Goal: Information Seeking & Learning: Compare options

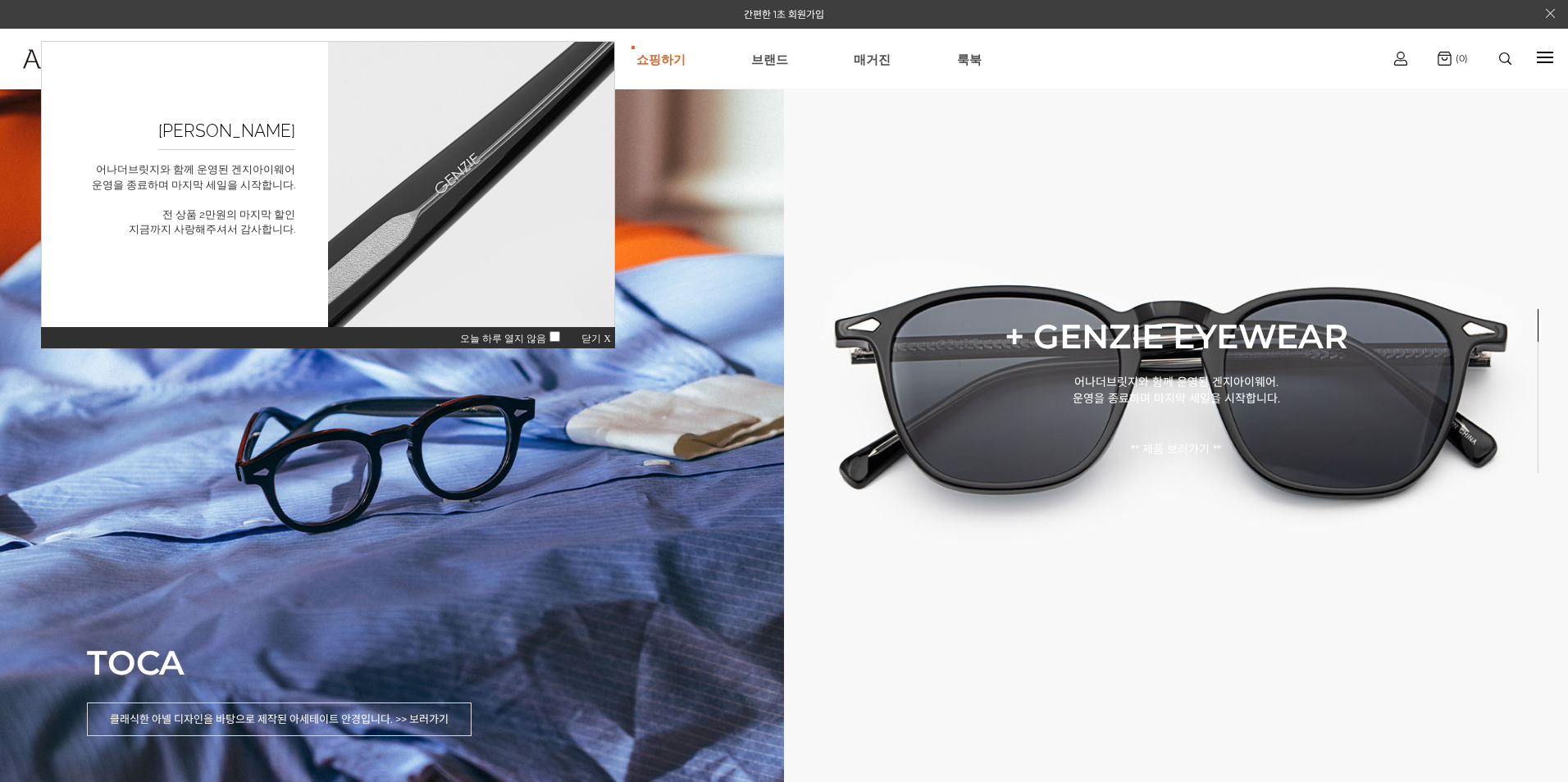
click at [592, 335] on span "닫기 X" at bounding box center [596, 338] width 30 height 11
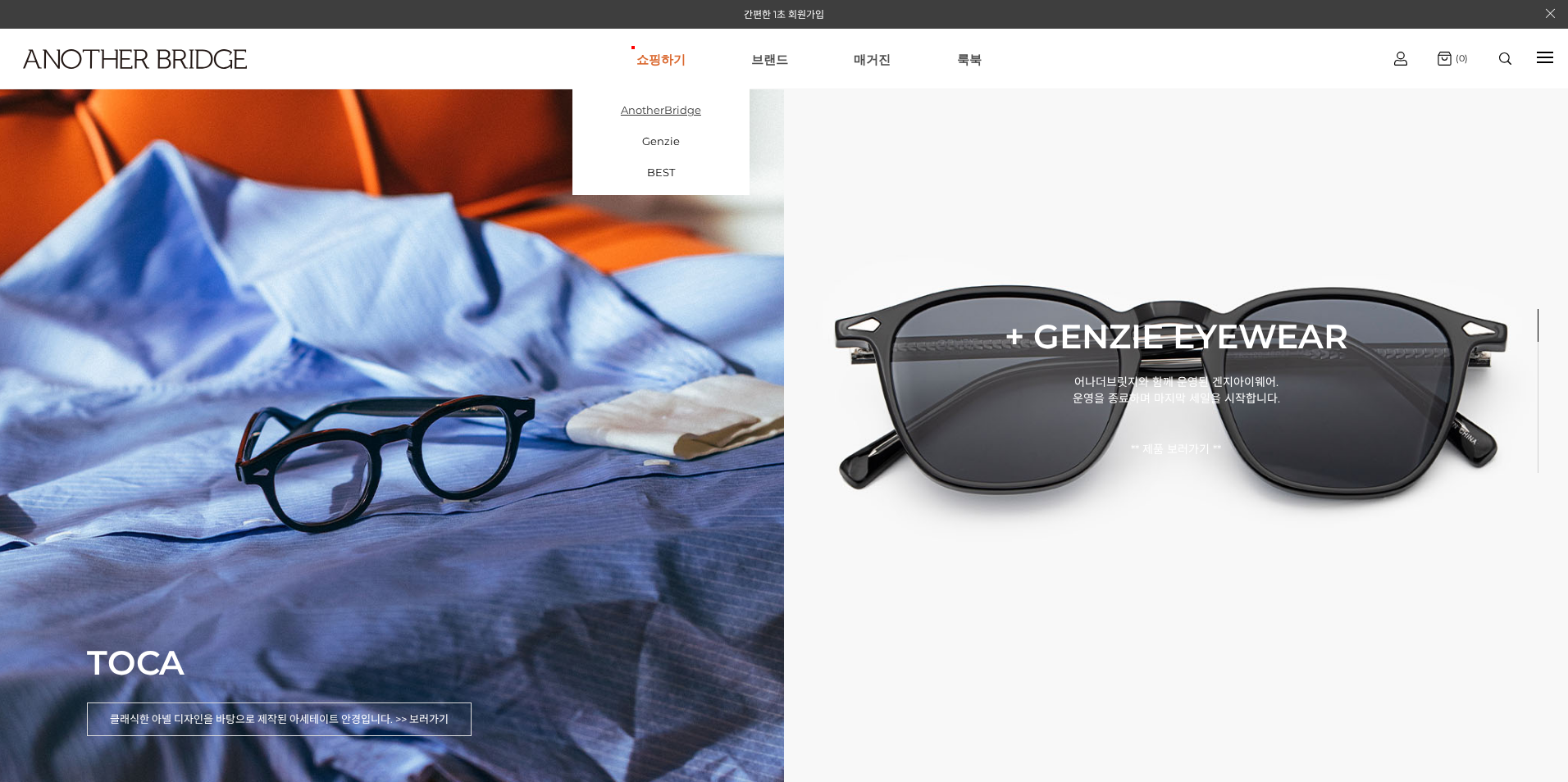
click at [657, 116] on link "AnotherBridge" at bounding box center [661, 110] width 178 height 31
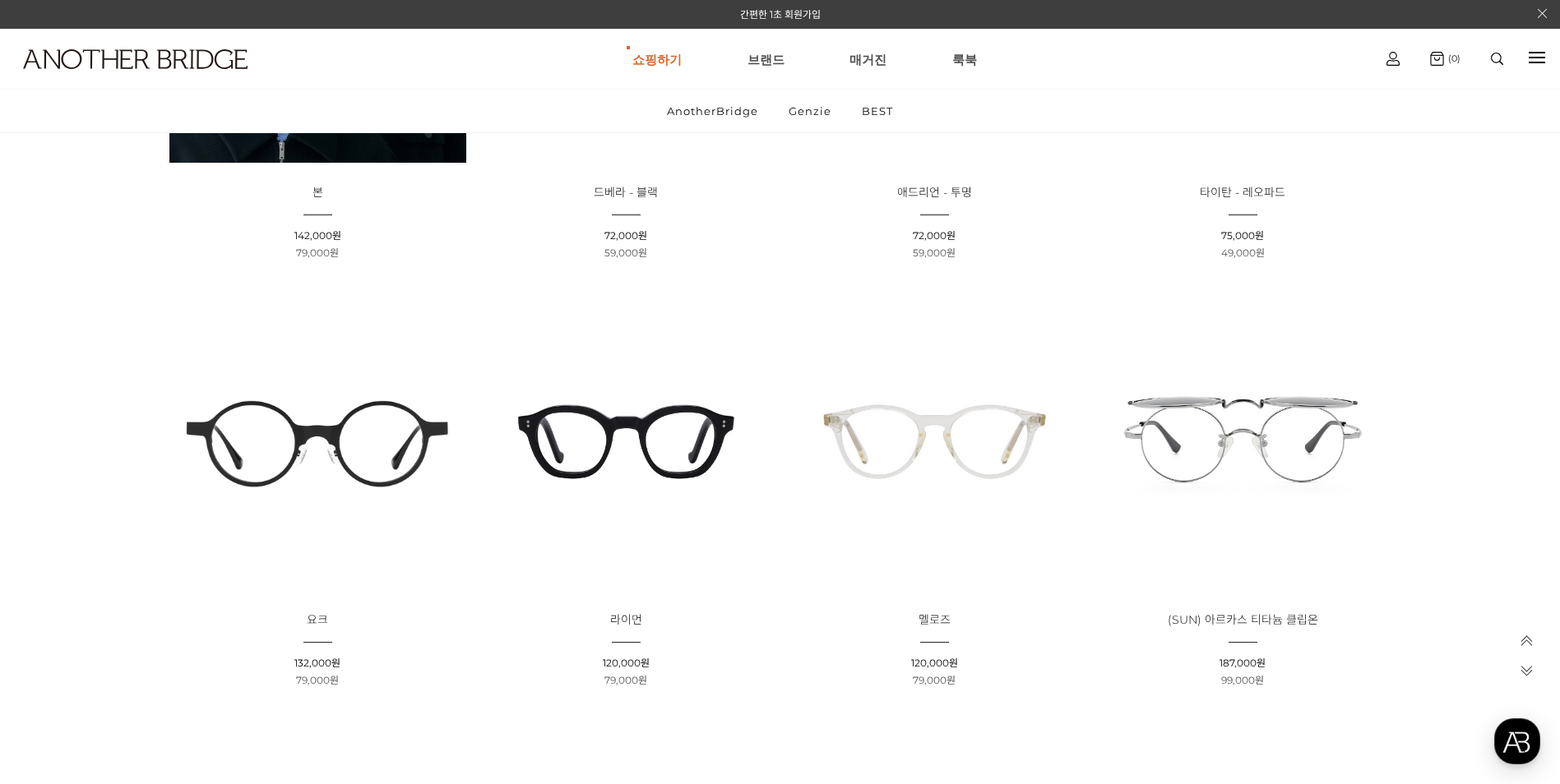
scroll to position [986, 0]
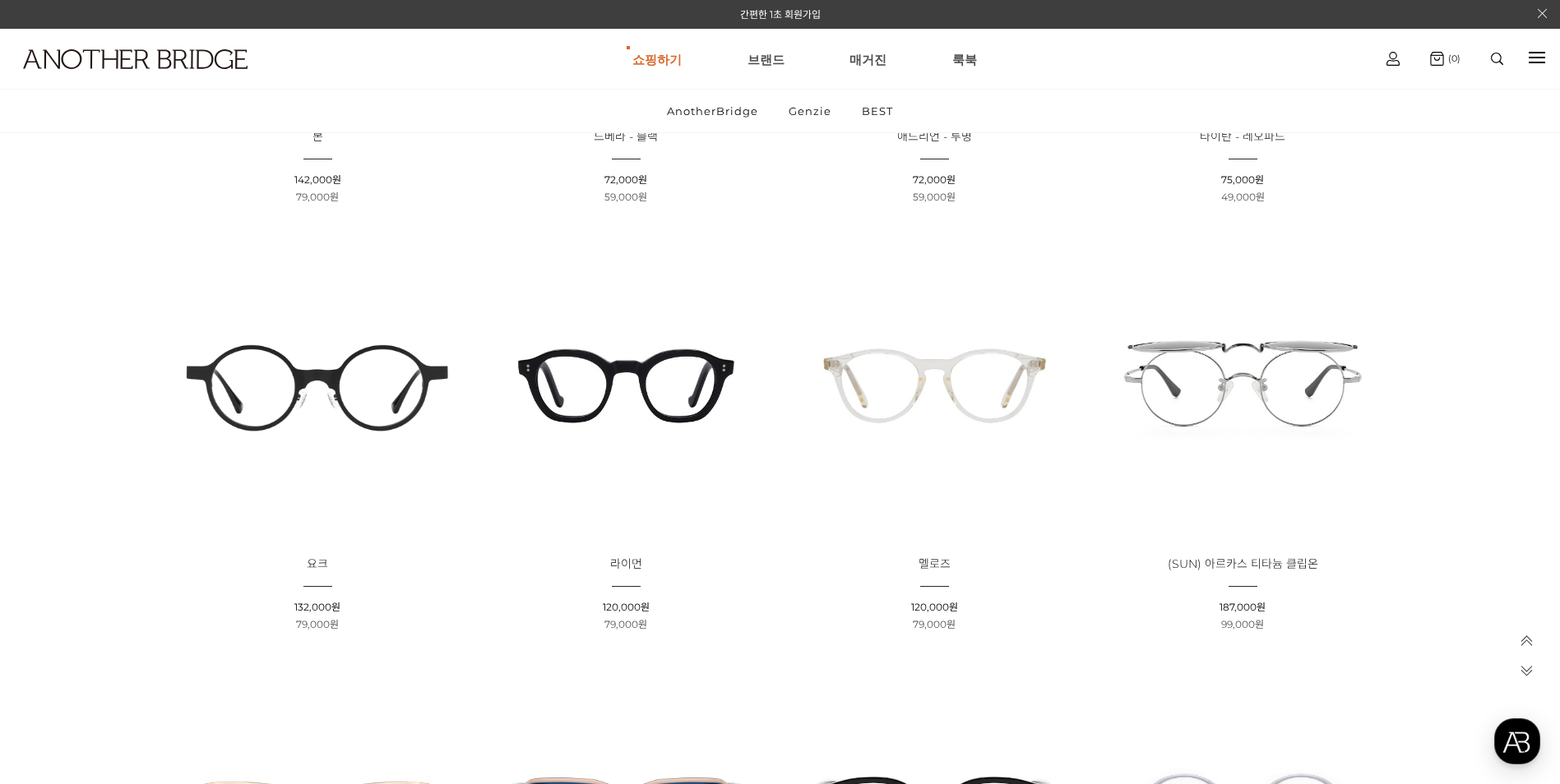
click at [696, 384] on img at bounding box center [626, 385] width 297 height 297
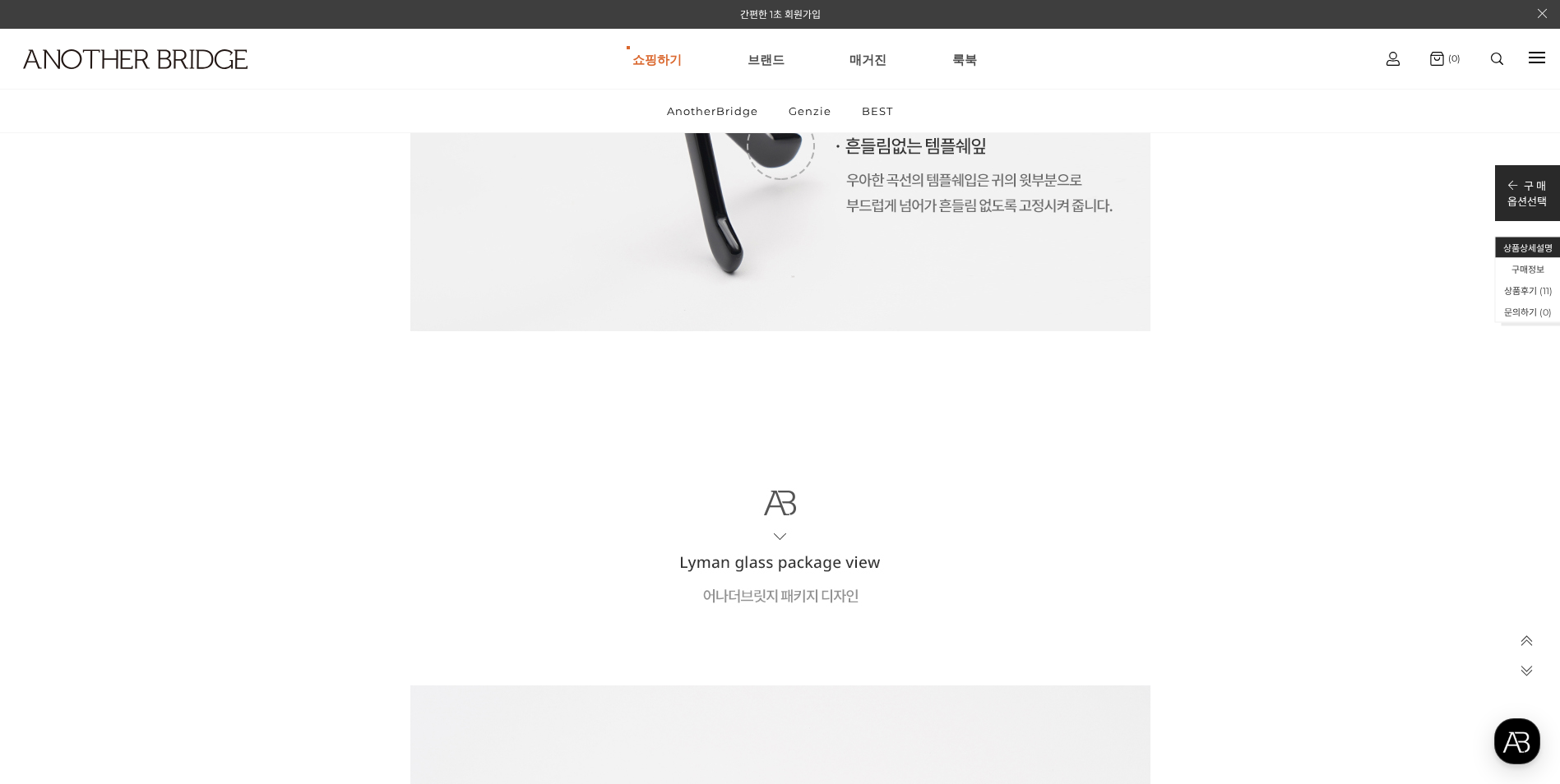
scroll to position [7315, 0]
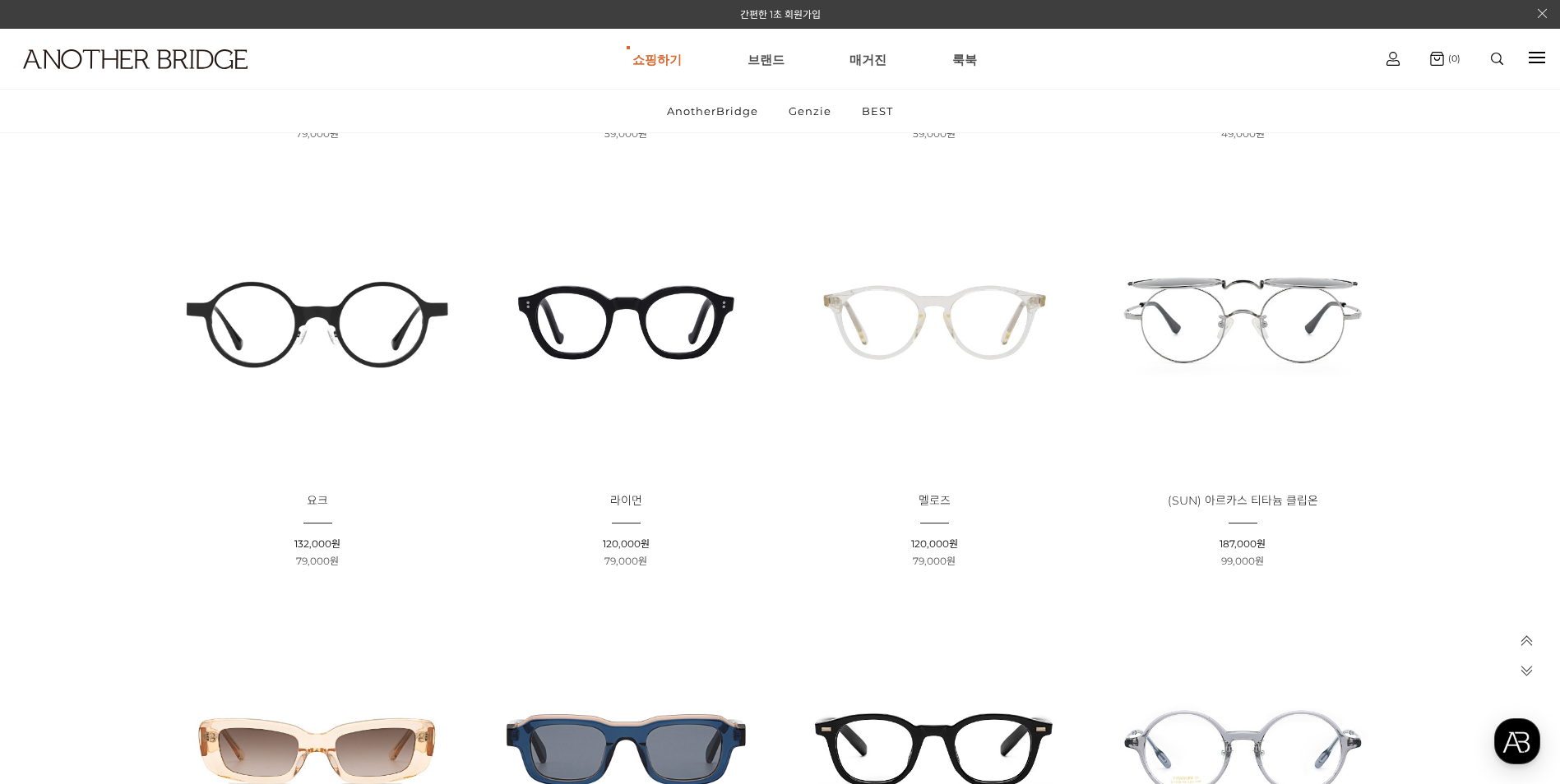
scroll to position [1068, 0]
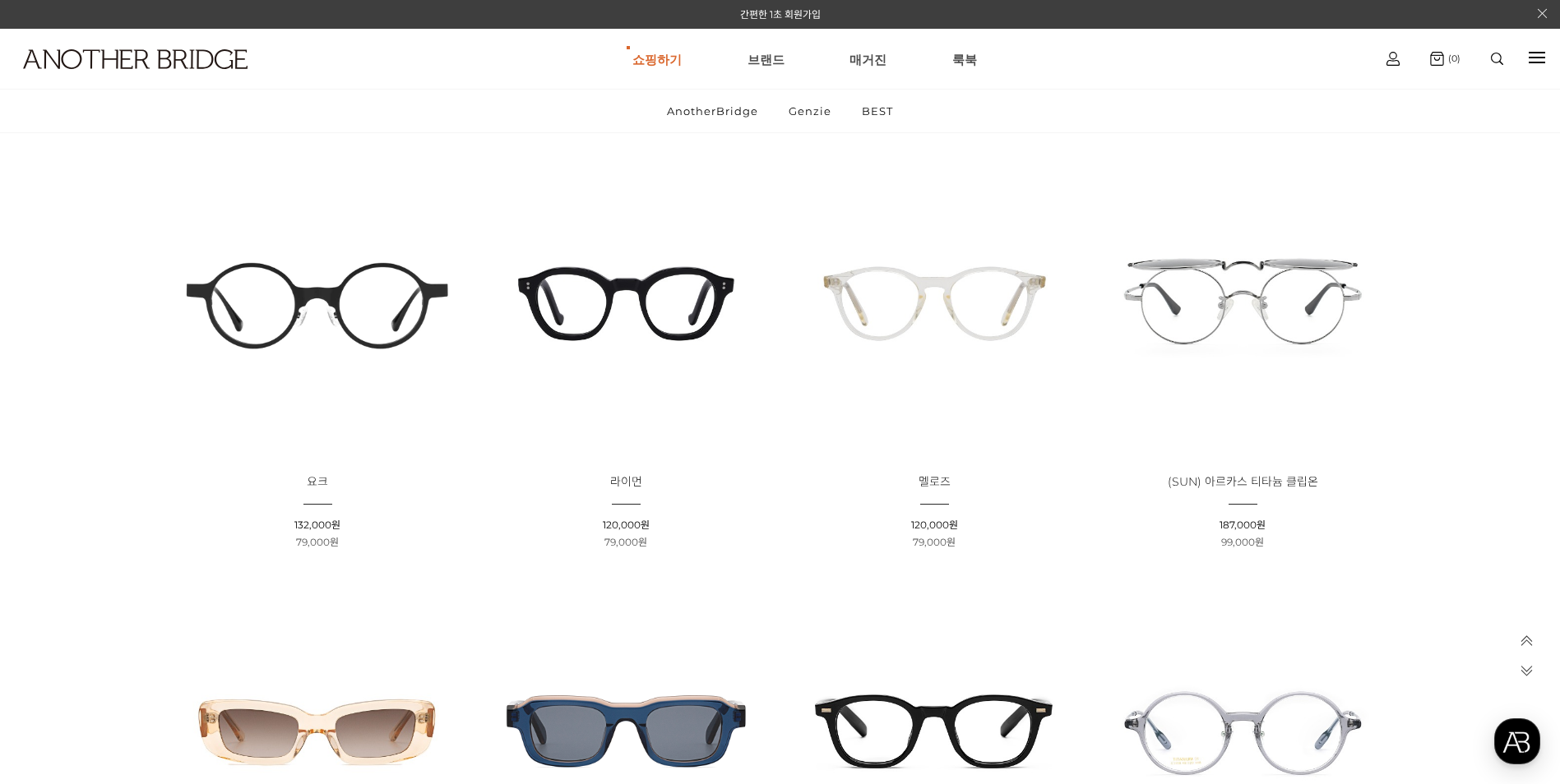
click at [1238, 324] on img at bounding box center [1242, 303] width 297 height 297
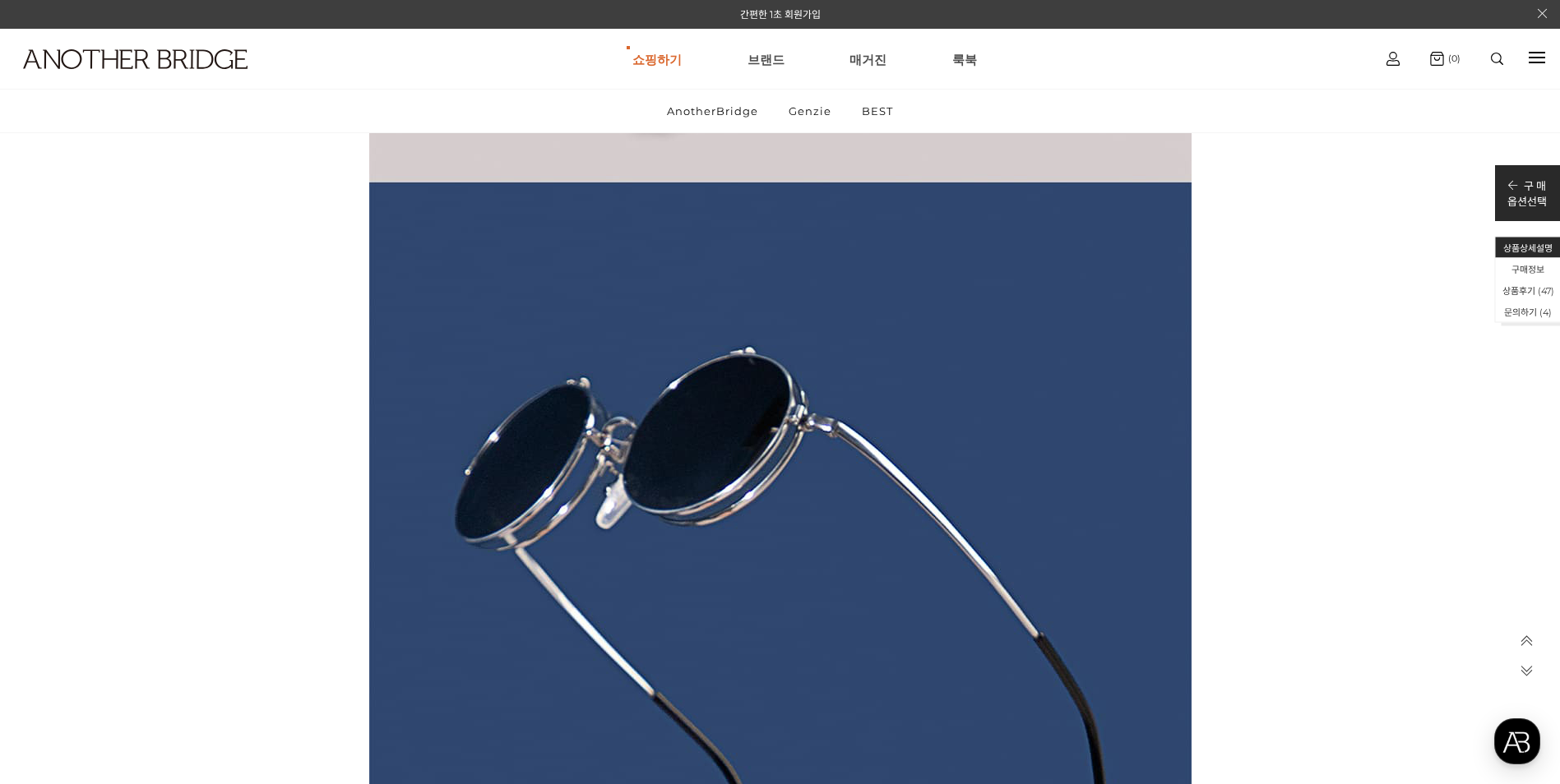
scroll to position [5342, 0]
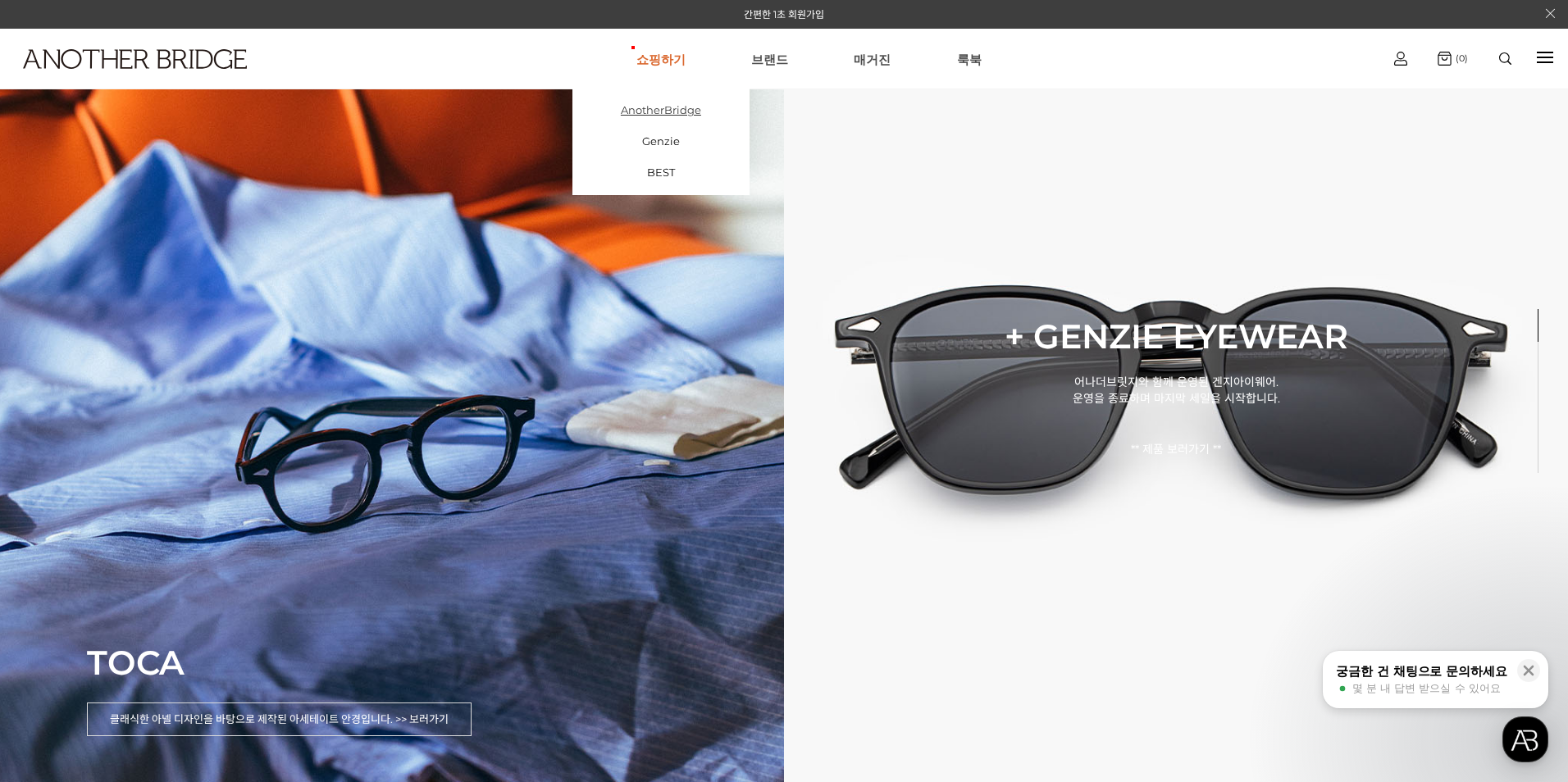
click at [670, 103] on link "AnotherBridge" at bounding box center [661, 110] width 178 height 31
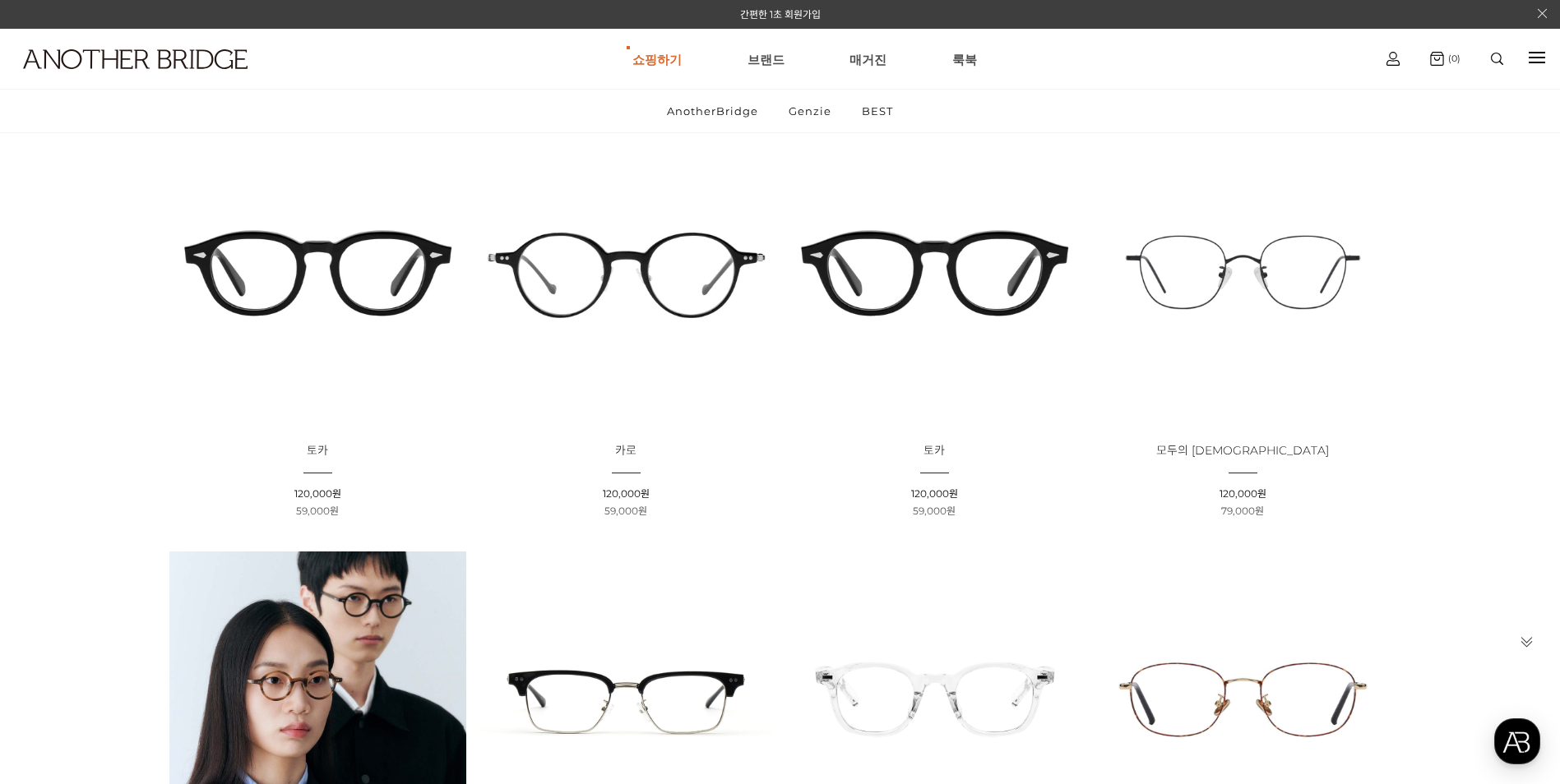
scroll to position [247, 0]
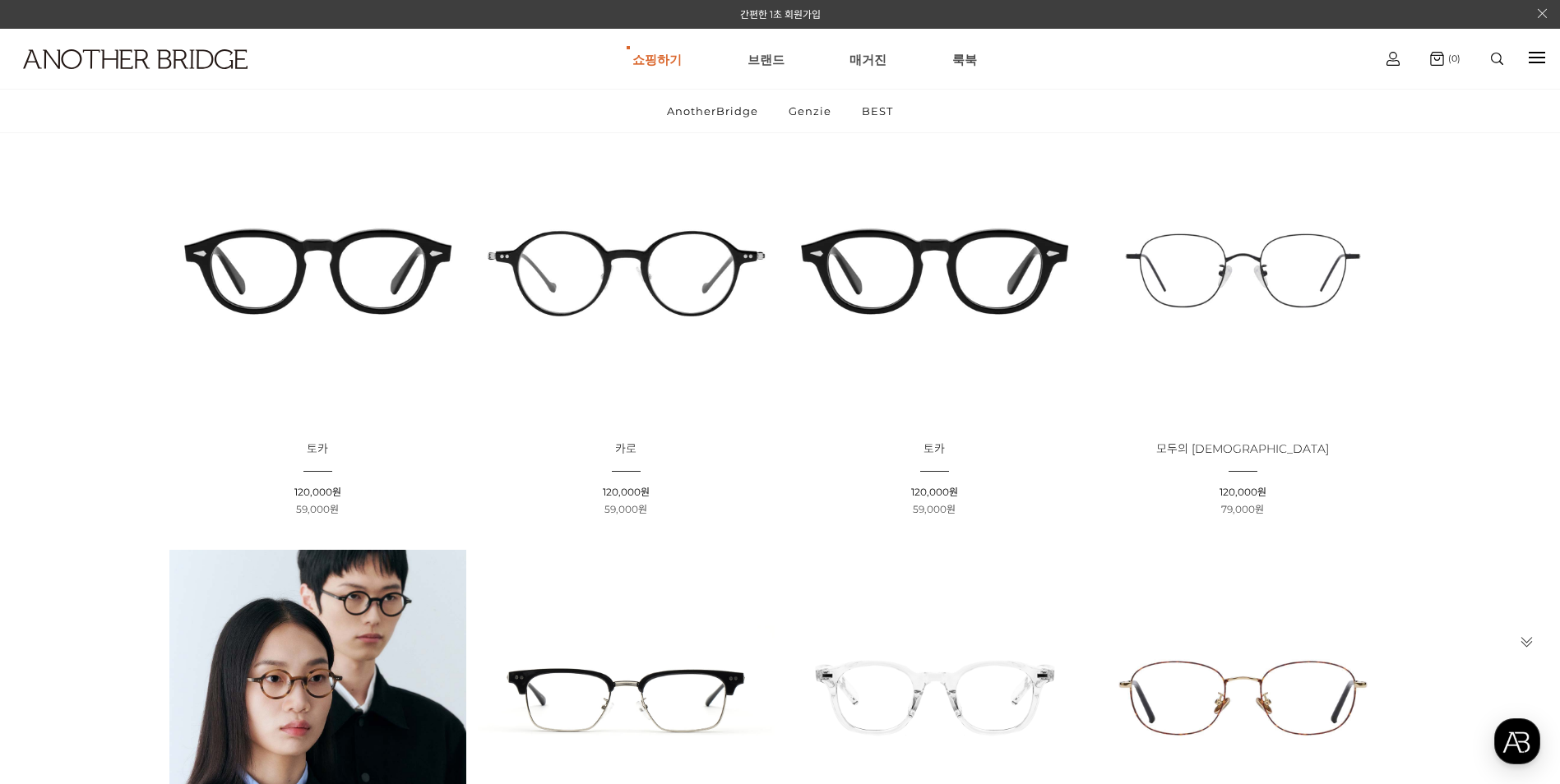
click at [360, 263] on img at bounding box center [318, 270] width 297 height 297
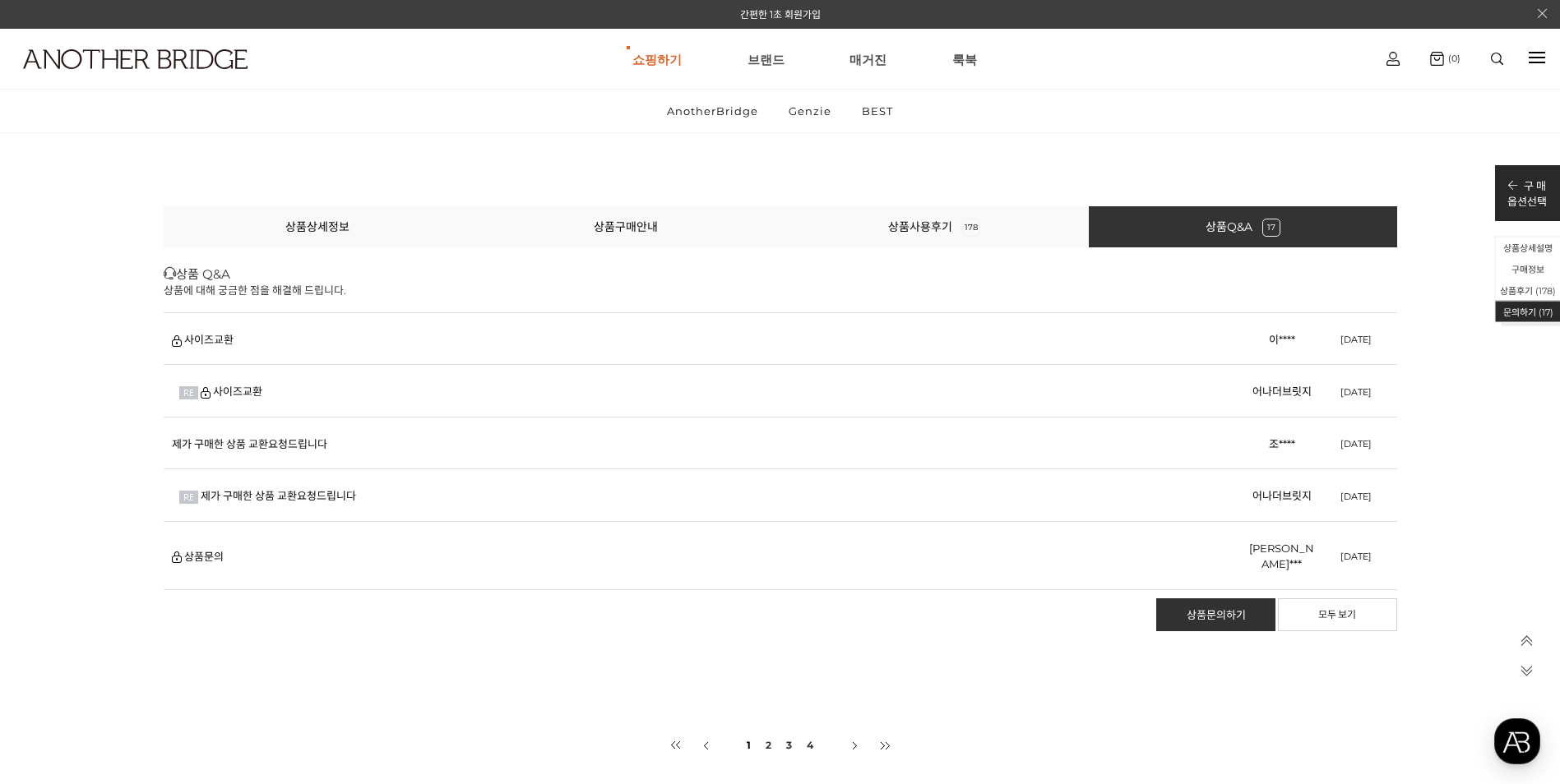
scroll to position [37070, 0]
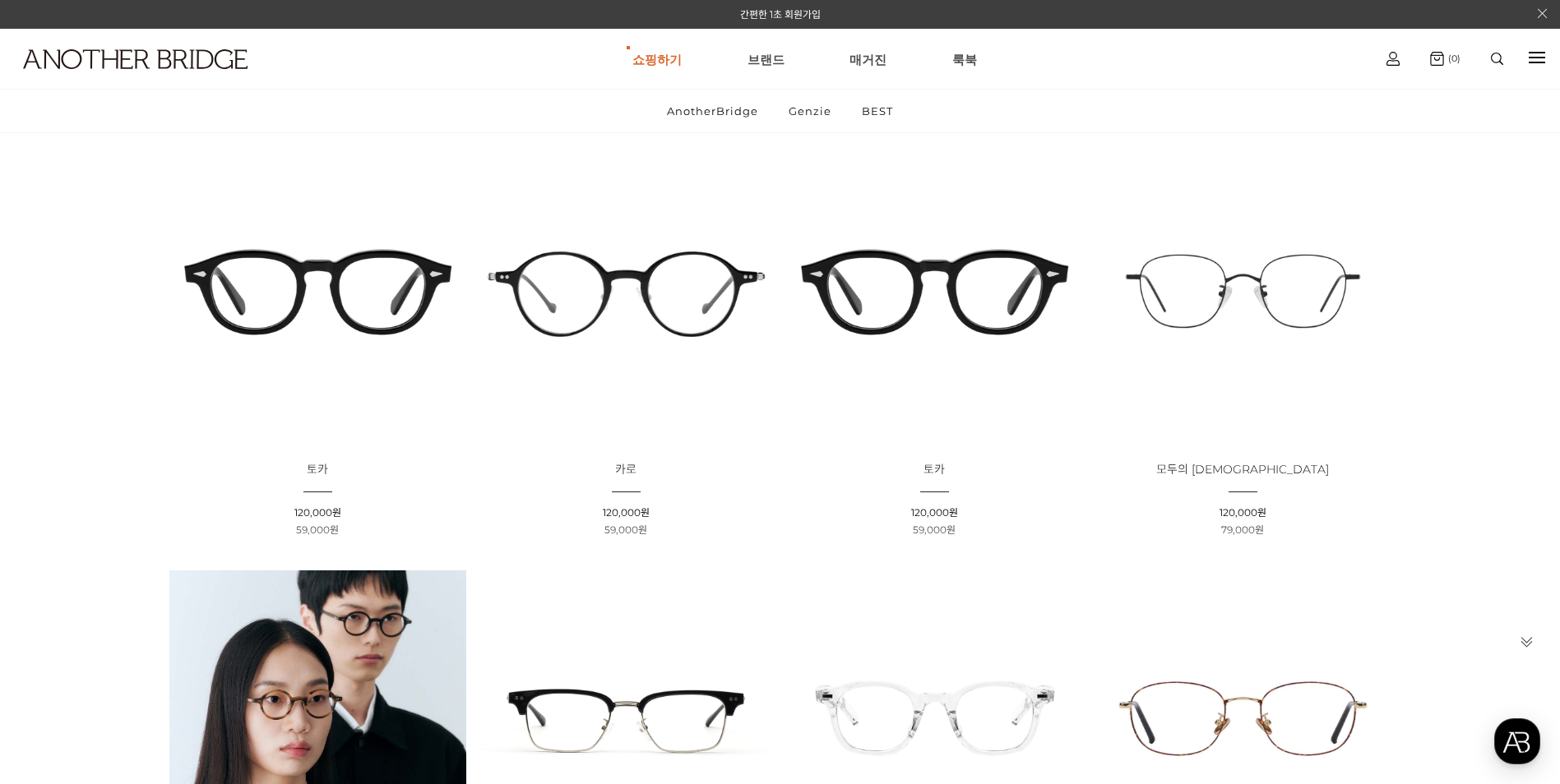
click at [702, 286] on img at bounding box center [626, 291] width 297 height 297
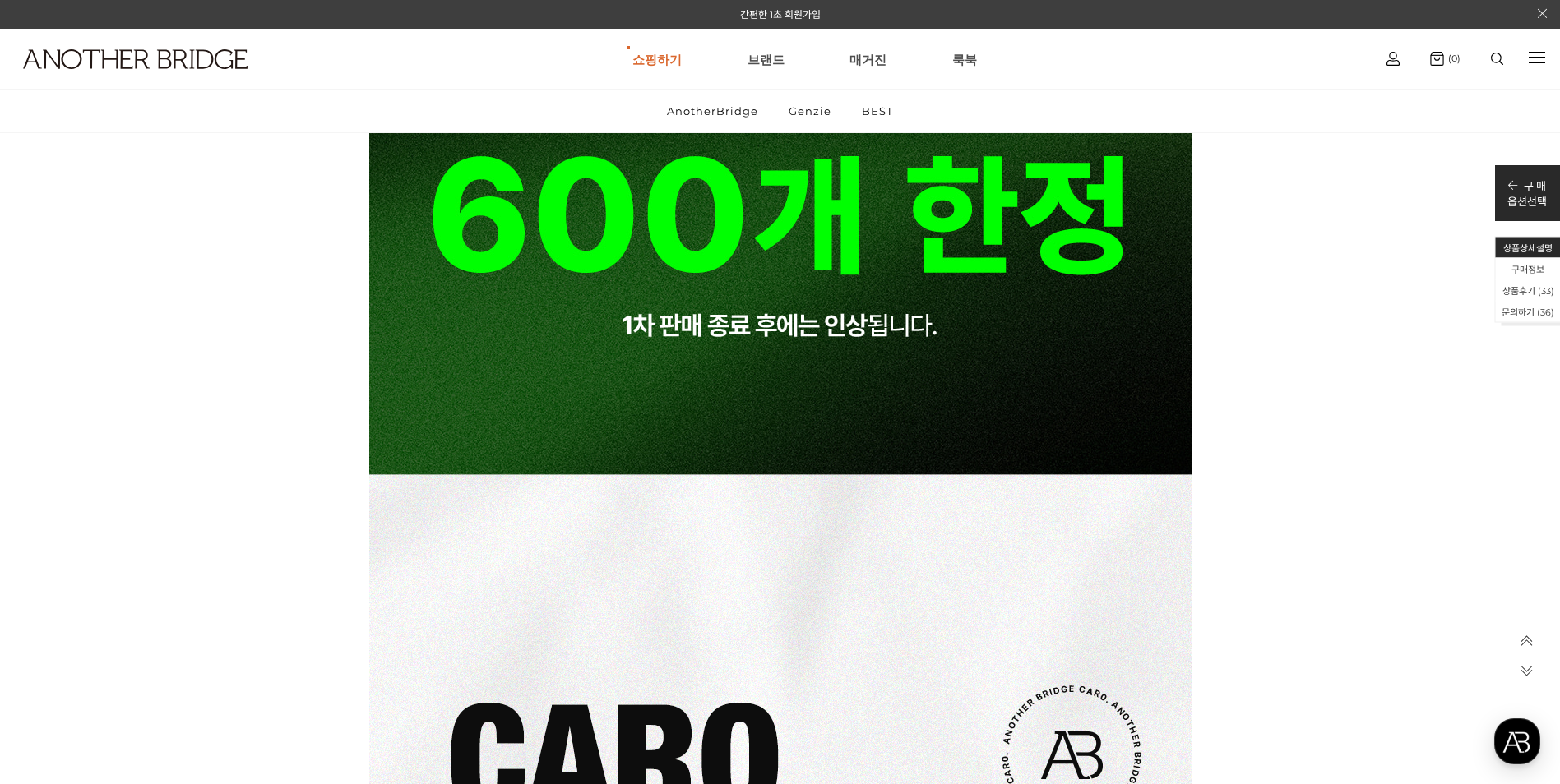
scroll to position [13480, 0]
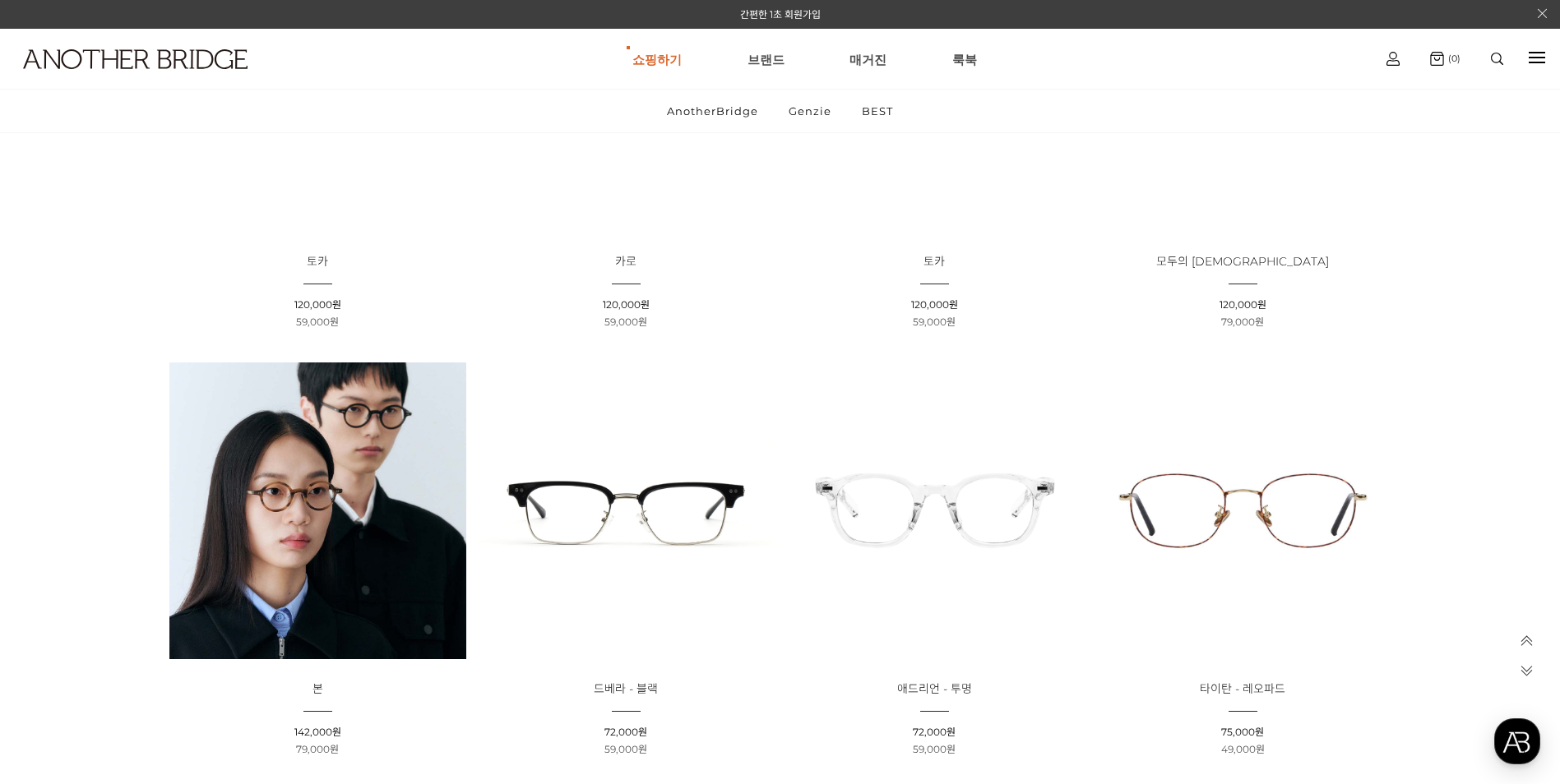
scroll to position [473, 0]
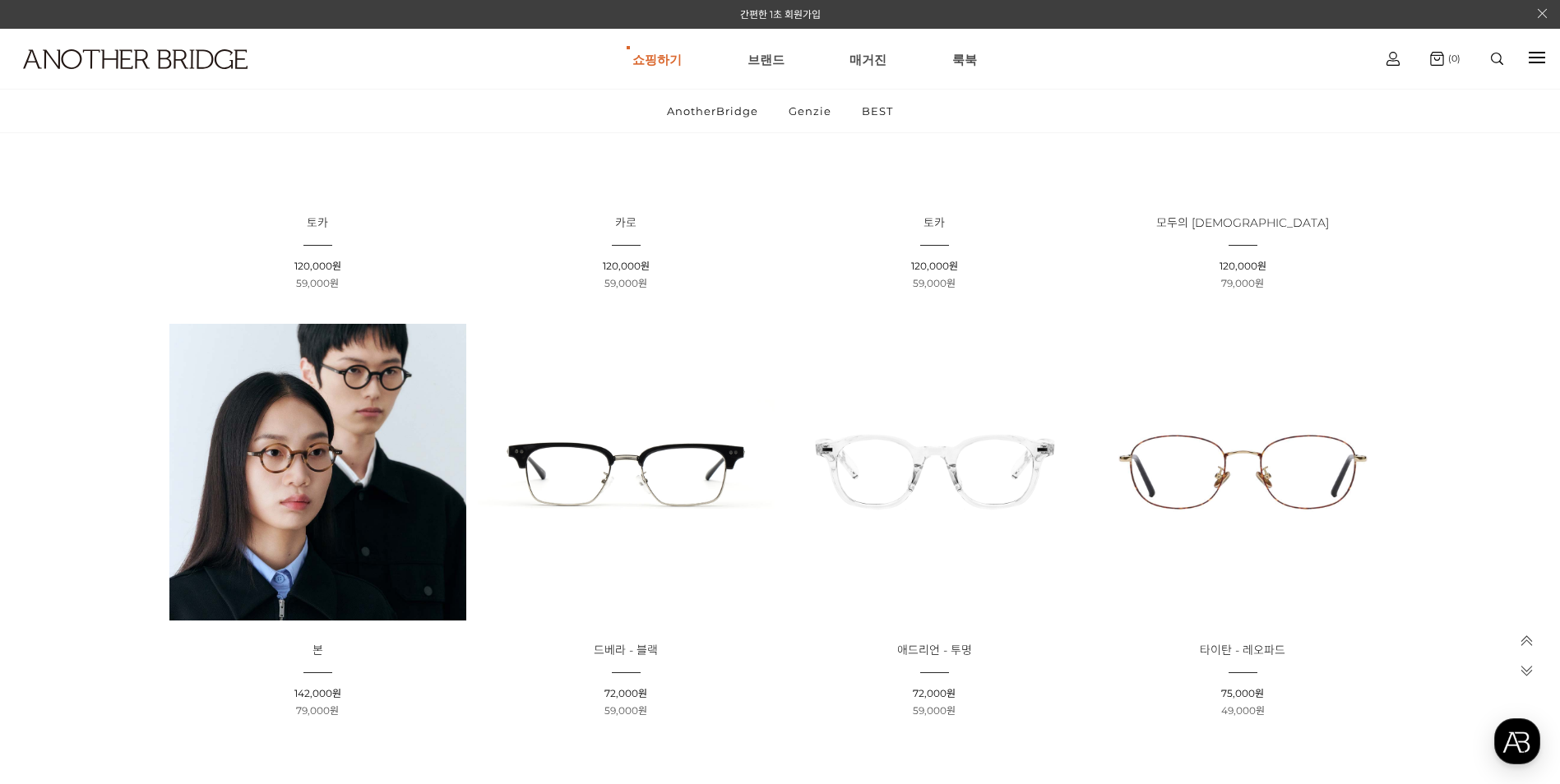
click at [551, 511] on img at bounding box center [626, 472] width 297 height 297
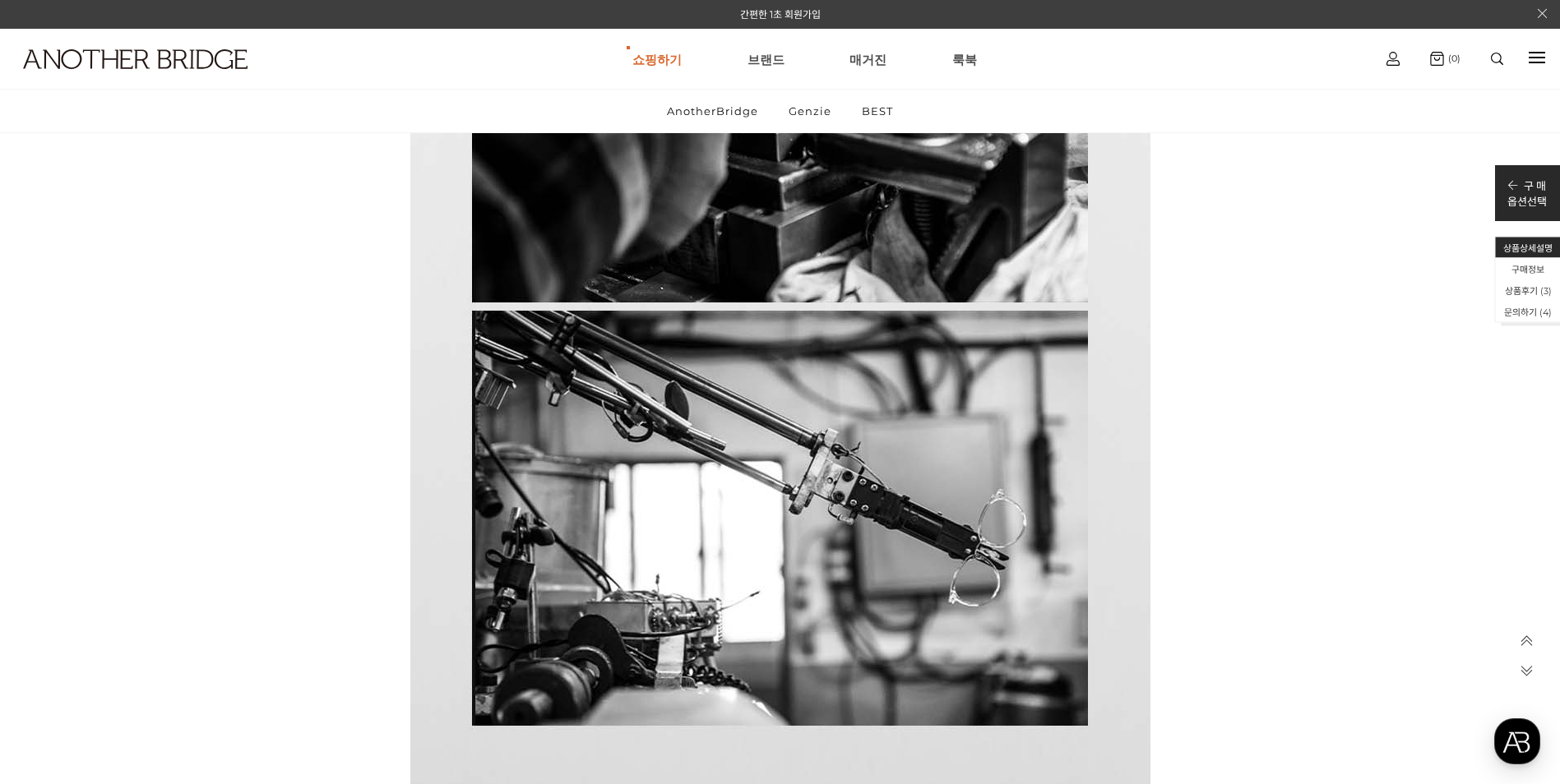
scroll to position [14137, 0]
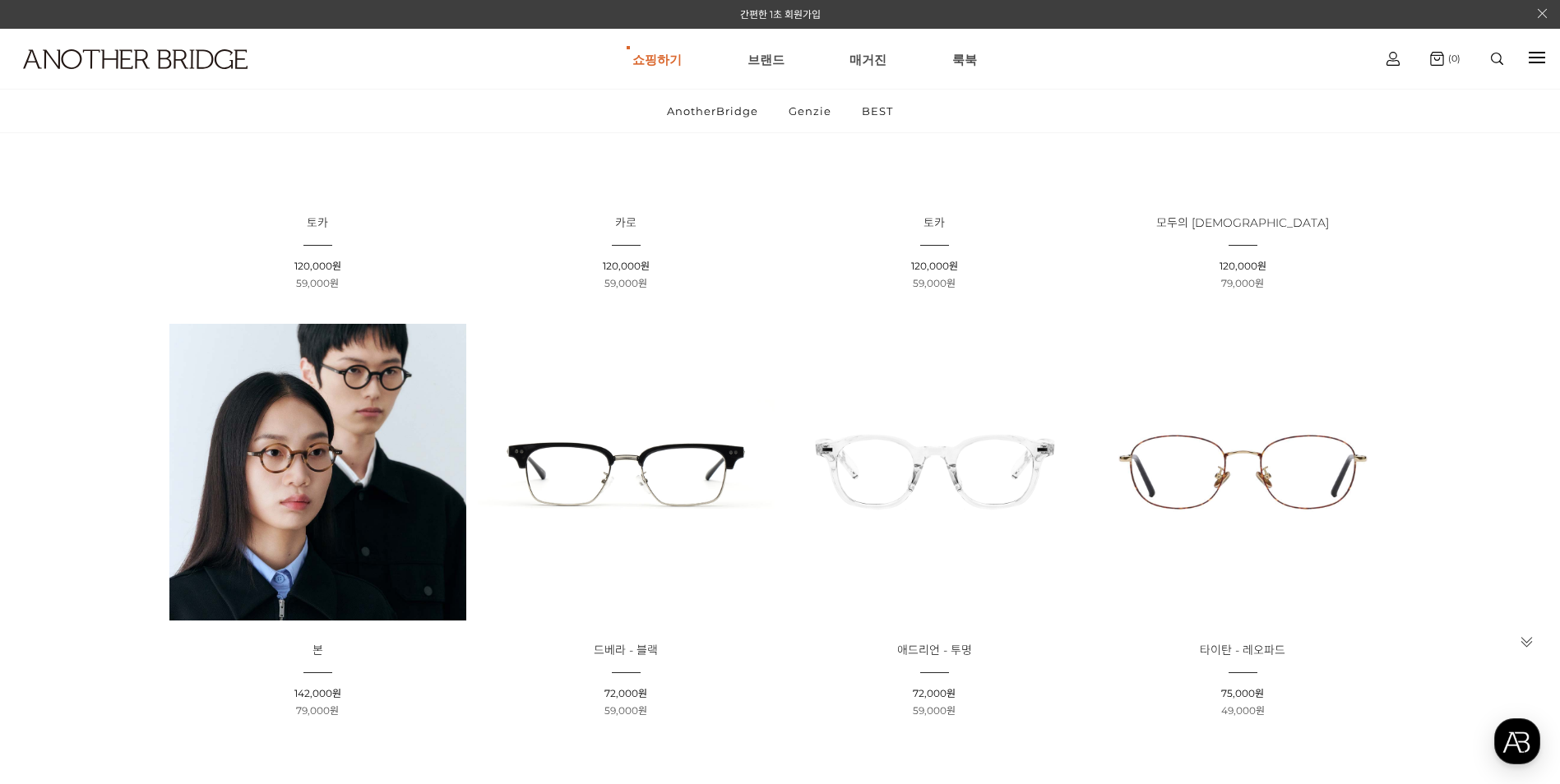
click at [918, 483] on img at bounding box center [934, 472] width 297 height 297
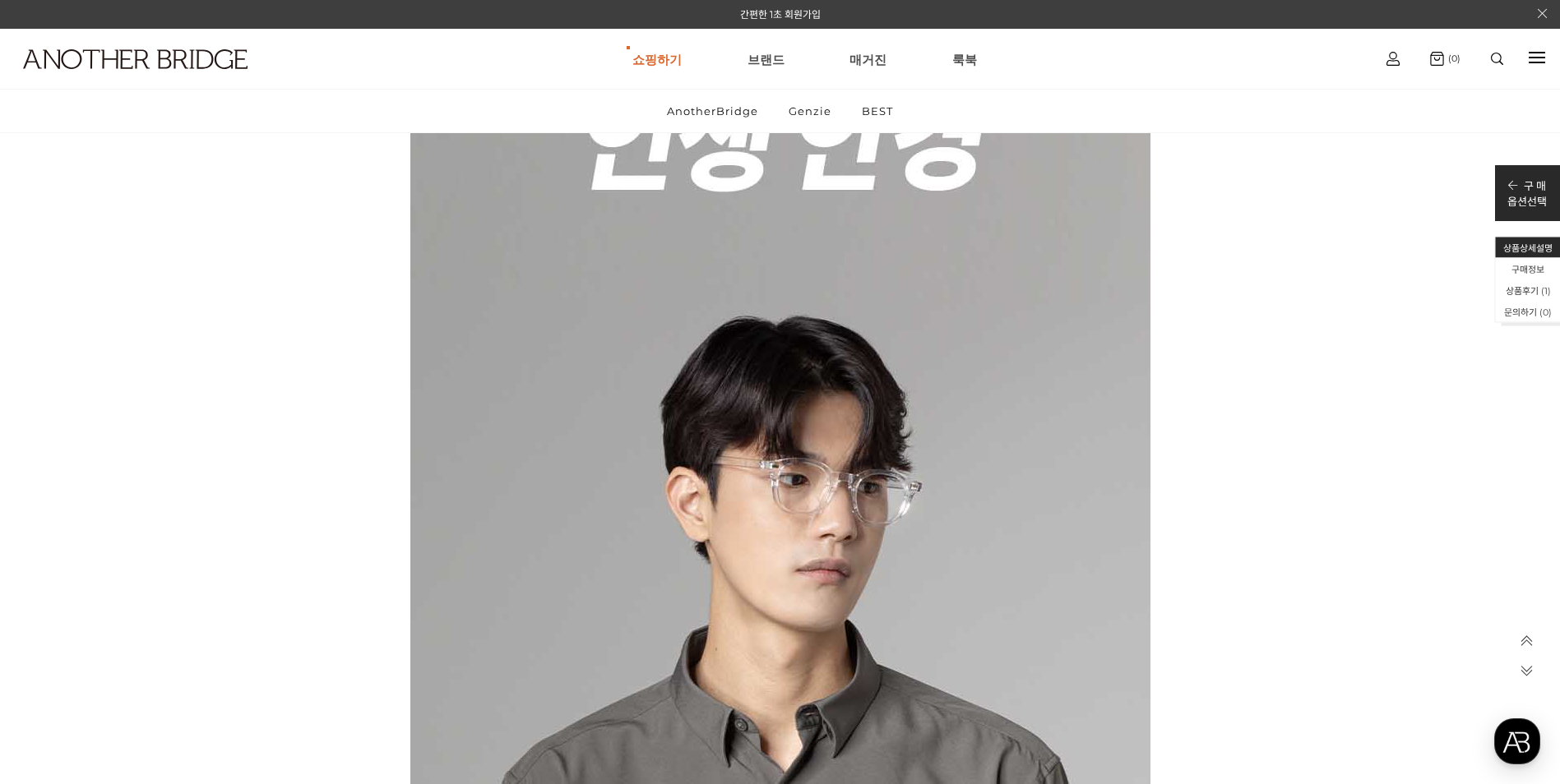
scroll to position [4439, 0]
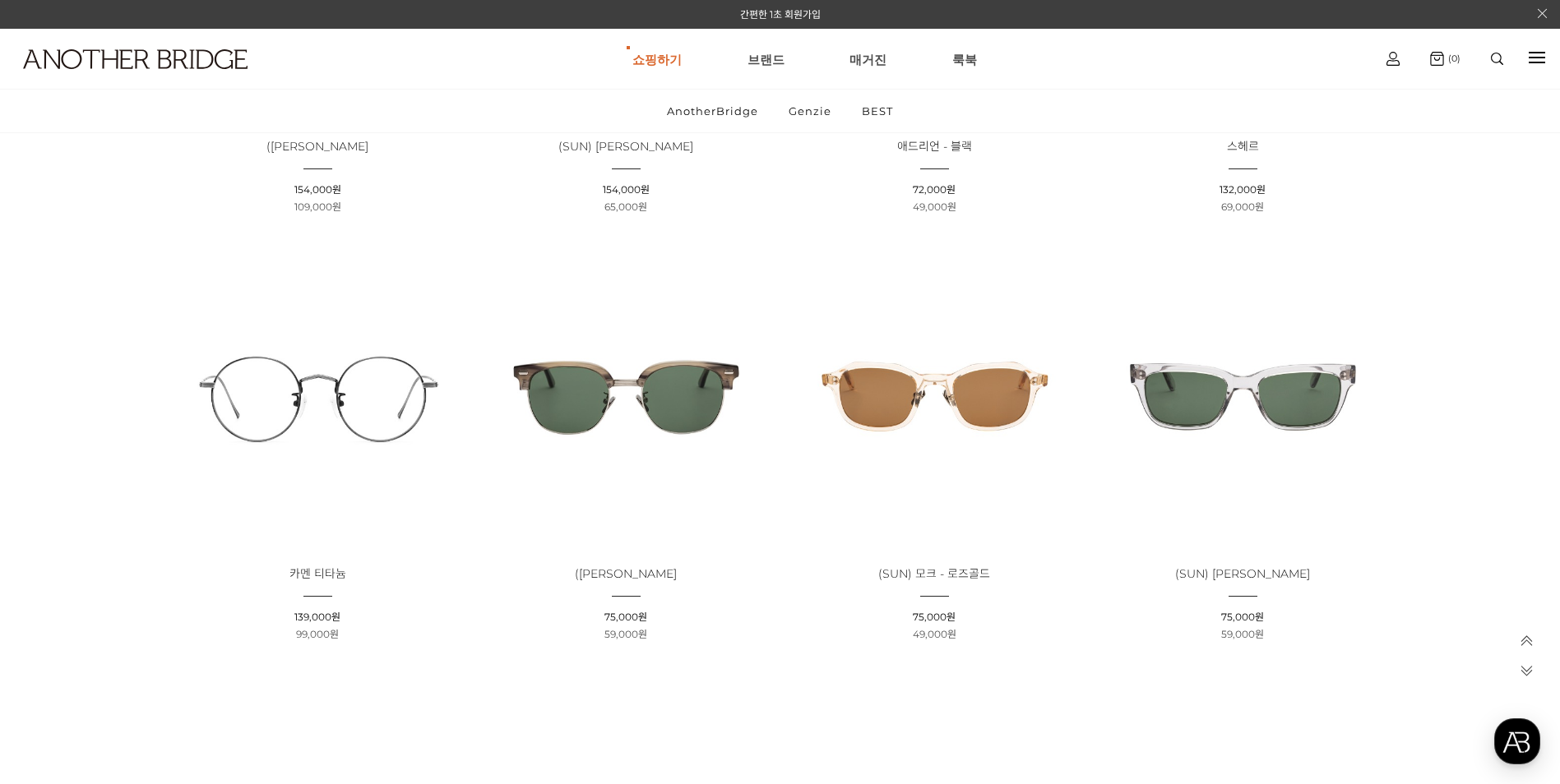
scroll to position [1870, 0]
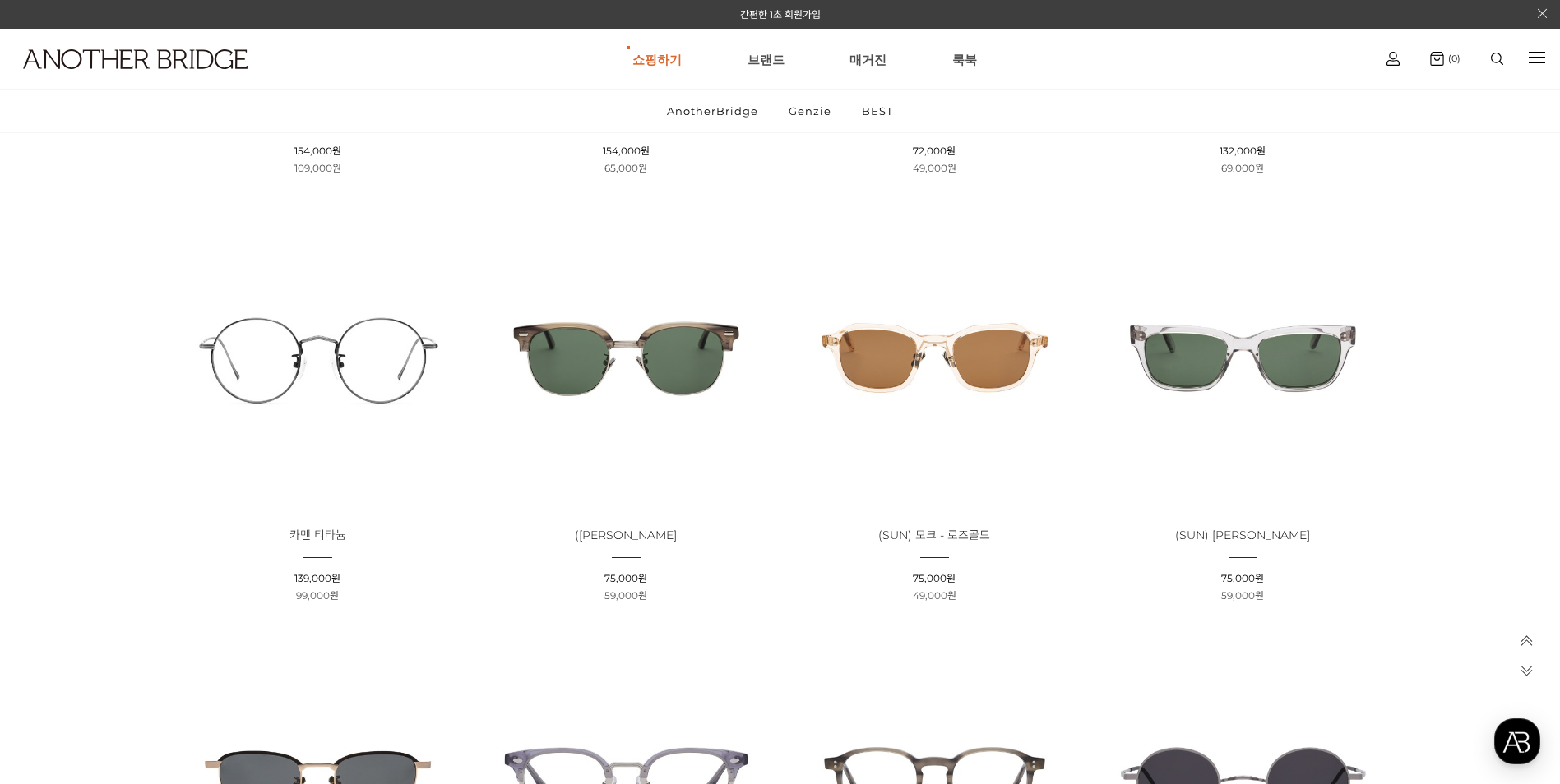
click at [620, 317] on img at bounding box center [626, 357] width 297 height 297
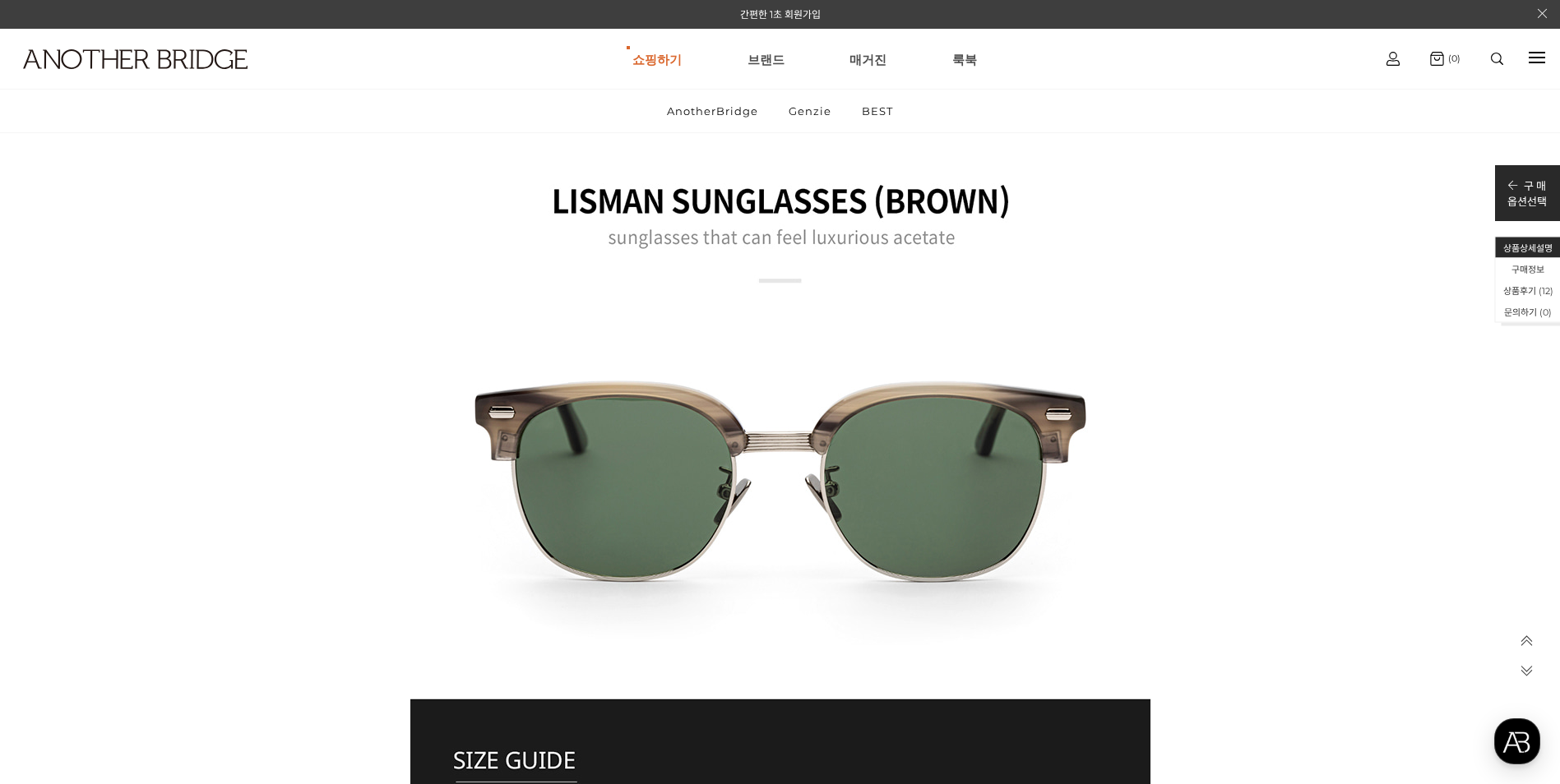
scroll to position [6247, 0]
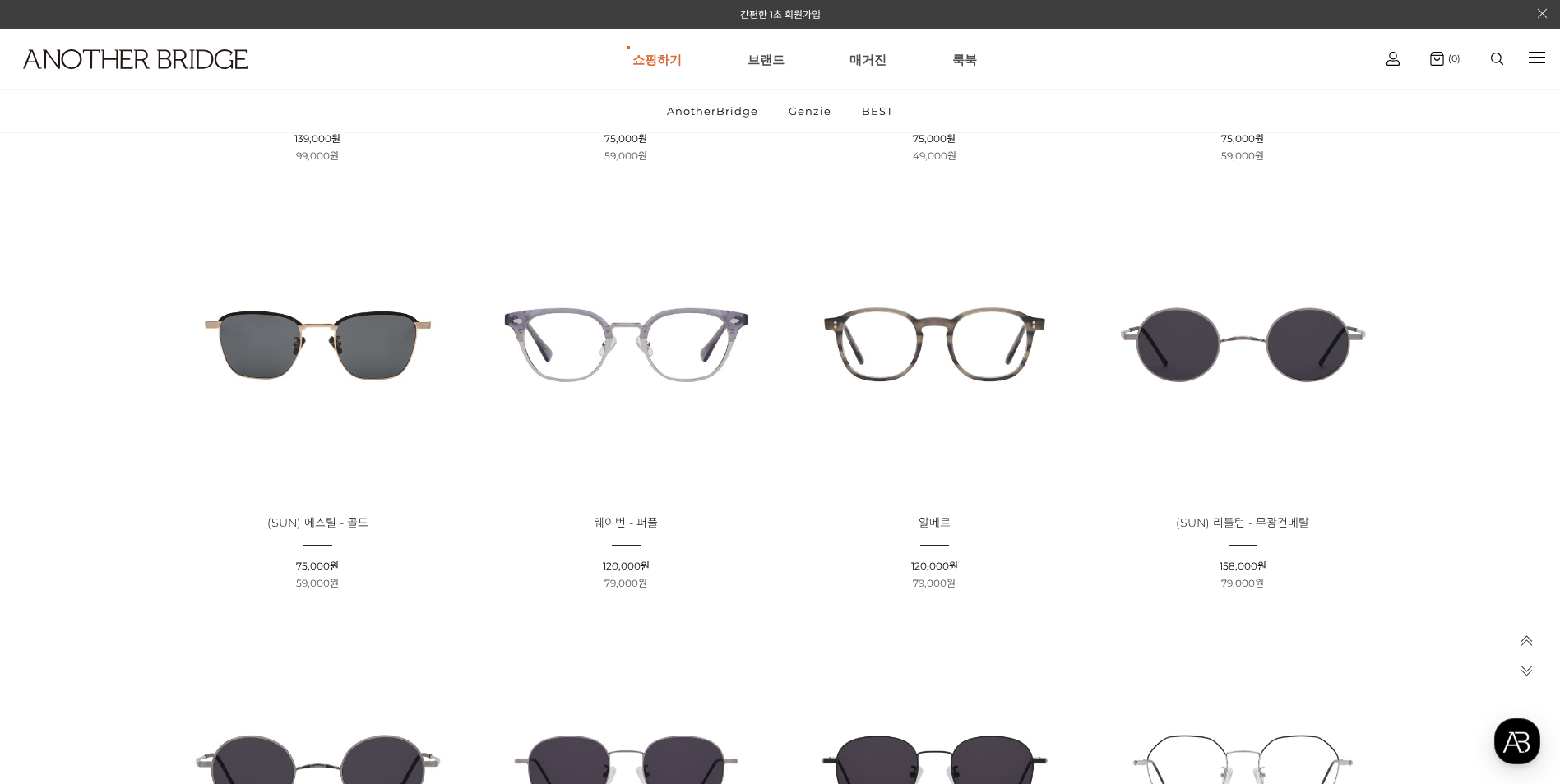
scroll to position [2281, 0]
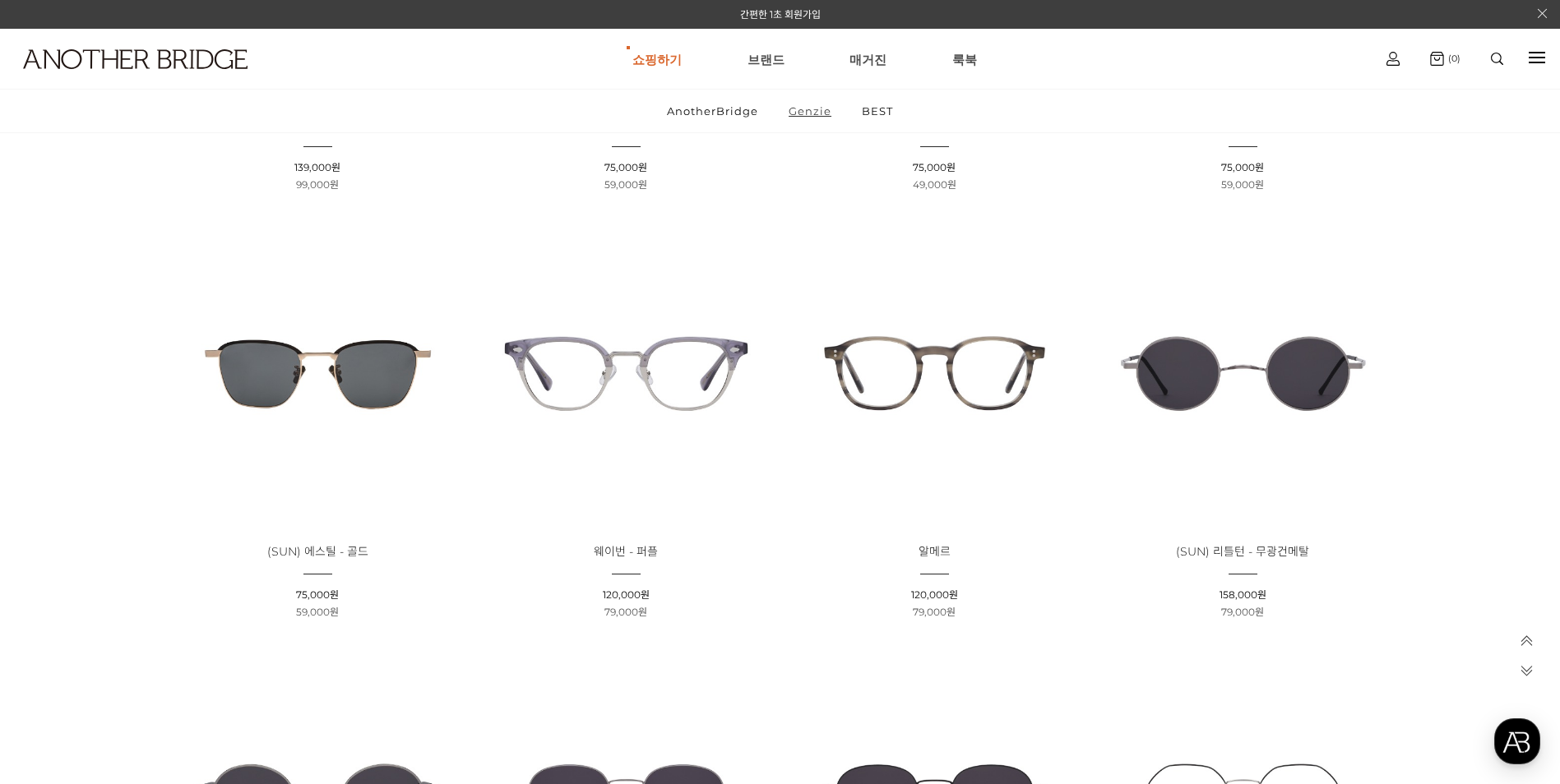
click at [798, 108] on link "Genzie" at bounding box center [810, 111] width 71 height 43
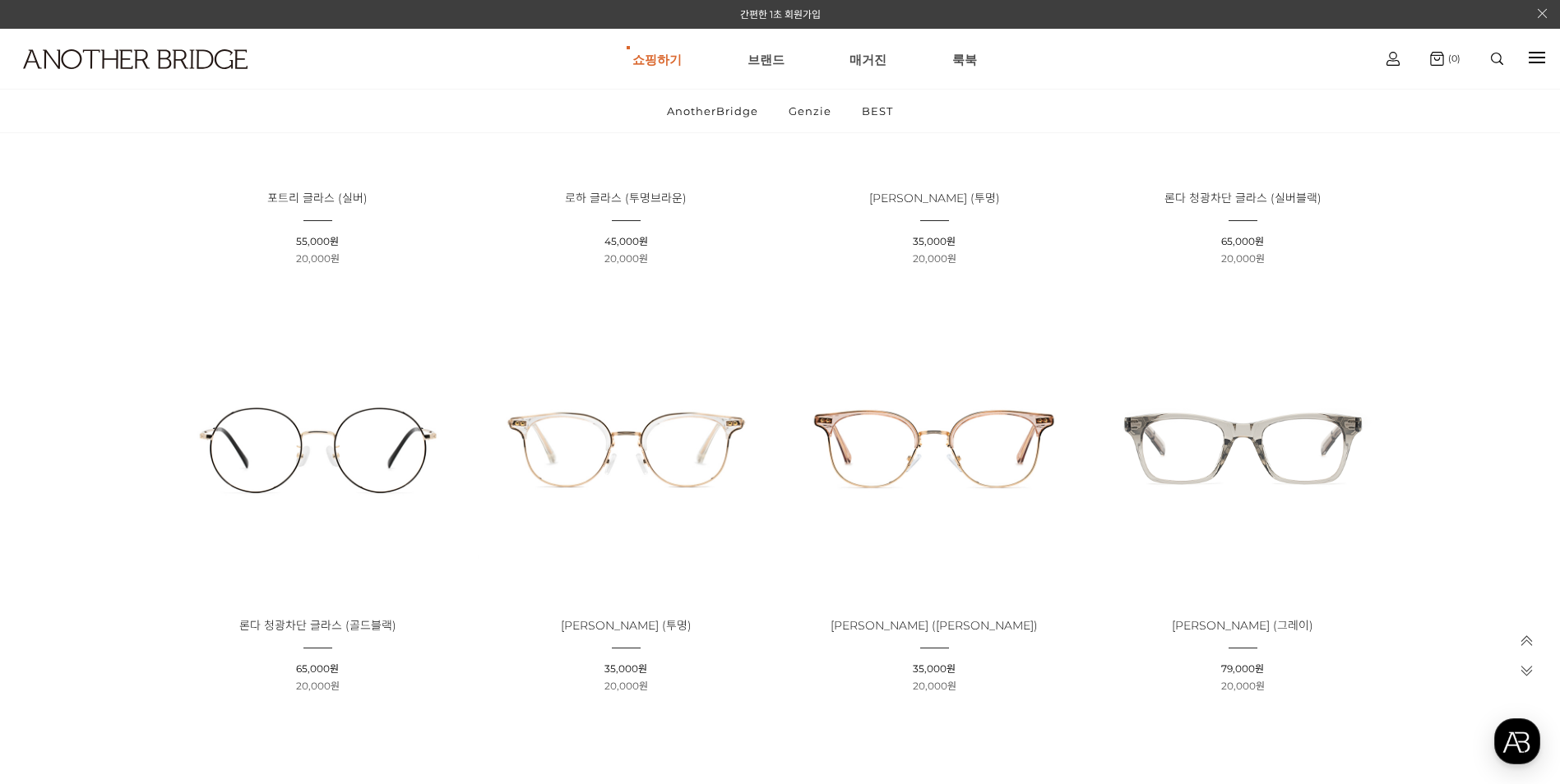
scroll to position [904, 0]
